Goal: Obtain resource: Download file/media

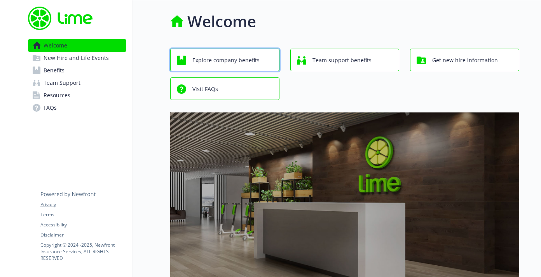
click at [254, 63] on span "Explore company benefits" at bounding box center [226, 60] width 67 height 15
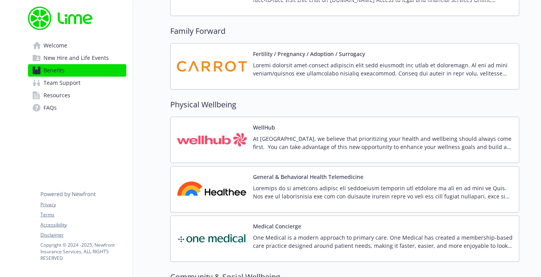
scroll to position [1645, 0]
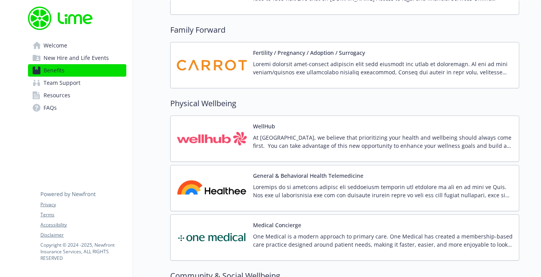
click at [300, 142] on p "At [GEOGRAPHIC_DATA], we believe that prioritizing your health and wellbeing sh…" at bounding box center [383, 141] width 260 height 16
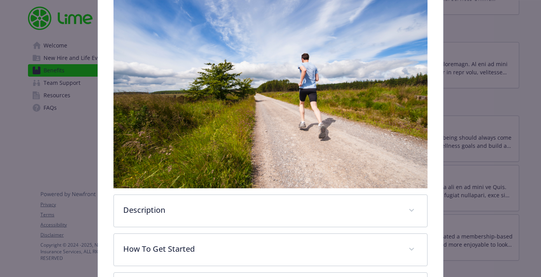
scroll to position [224, 0]
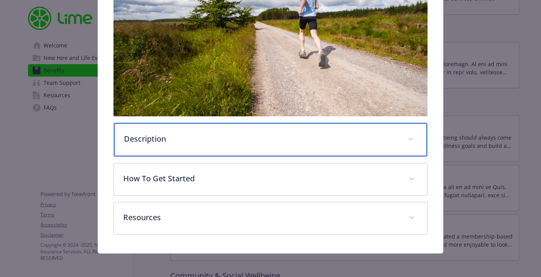
click at [300, 142] on p "Description" at bounding box center [261, 139] width 275 height 12
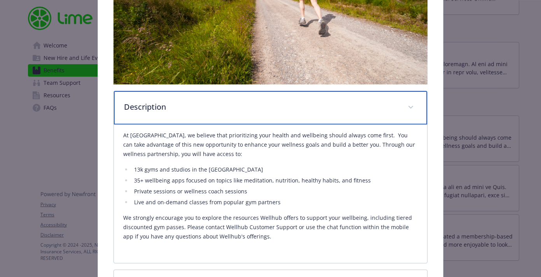
scroll to position [284, 0]
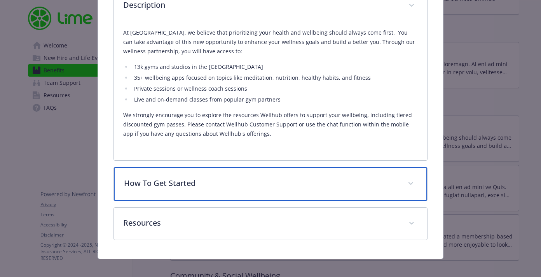
click at [242, 186] on p "How To Get Started" at bounding box center [261, 183] width 275 height 12
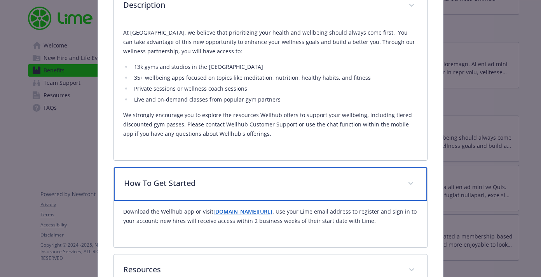
scroll to position [411, 0]
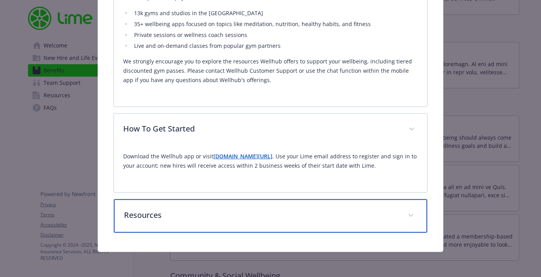
click at [240, 216] on p "Resources" at bounding box center [261, 215] width 275 height 12
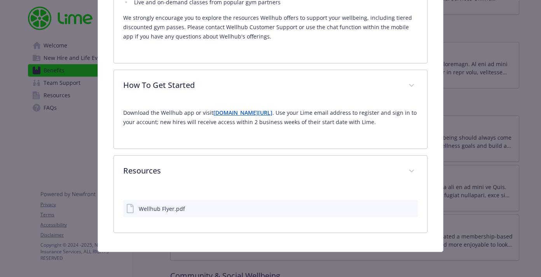
scroll to position [454, 0]
click at [164, 208] on div "Wellhub Flyer.pdf" at bounding box center [162, 209] width 46 height 8
click at [400, 209] on icon "download file" at bounding box center [398, 208] width 6 height 6
click at [413, 208] on icon "preview file" at bounding box center [410, 207] width 7 height 5
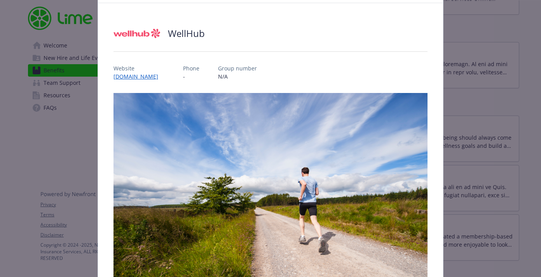
scroll to position [0, 0]
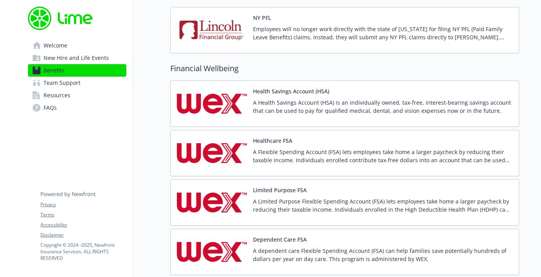
scroll to position [860, 0]
